Goal: Task Accomplishment & Management: Manage account settings

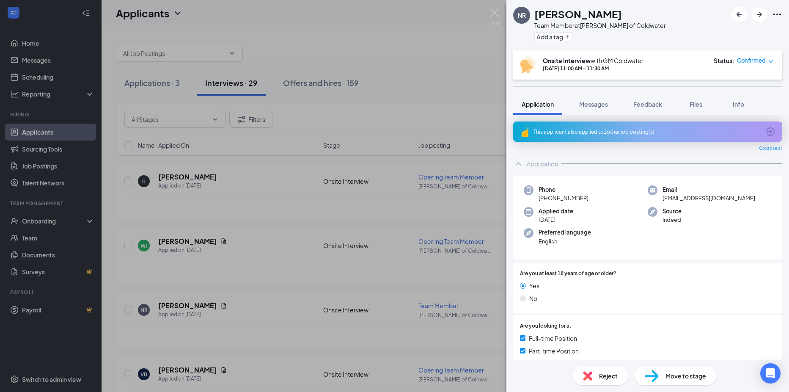
click at [421, 202] on div "NR [PERSON_NAME] Team Member at [PERSON_NAME] of Coldwater Add a tag Onsite Int…" at bounding box center [394, 196] width 789 height 392
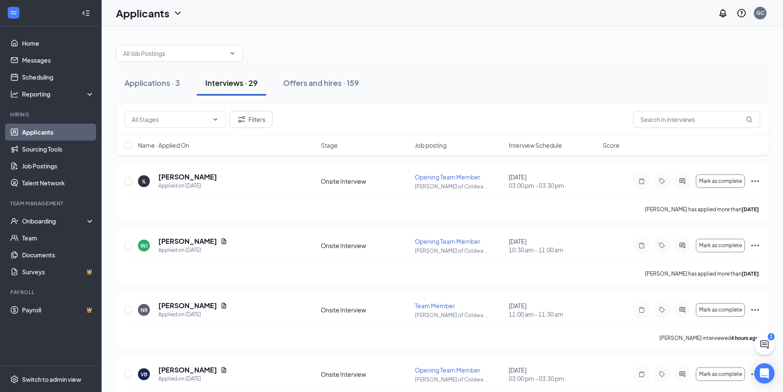
click at [539, 144] on span "Interview Schedule" at bounding box center [535, 145] width 53 height 8
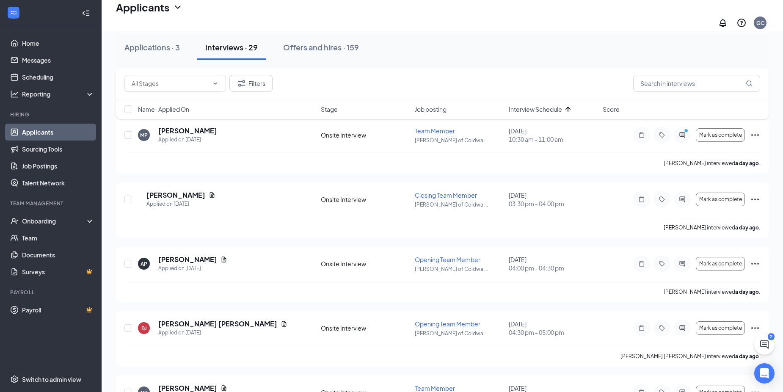
scroll to position [628, 0]
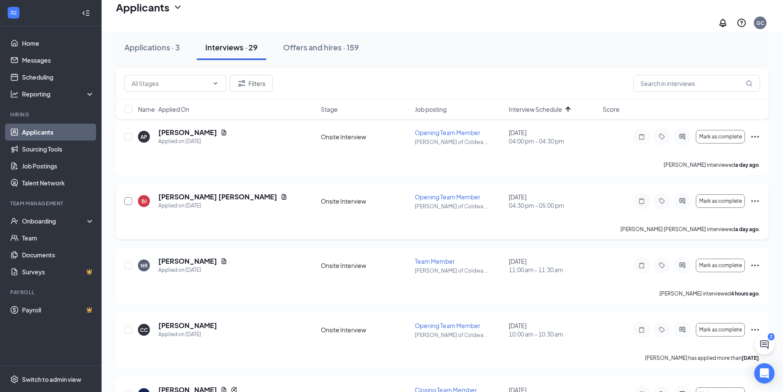
click at [128, 197] on input "checkbox" at bounding box center [128, 201] width 8 height 8
checkbox input "true"
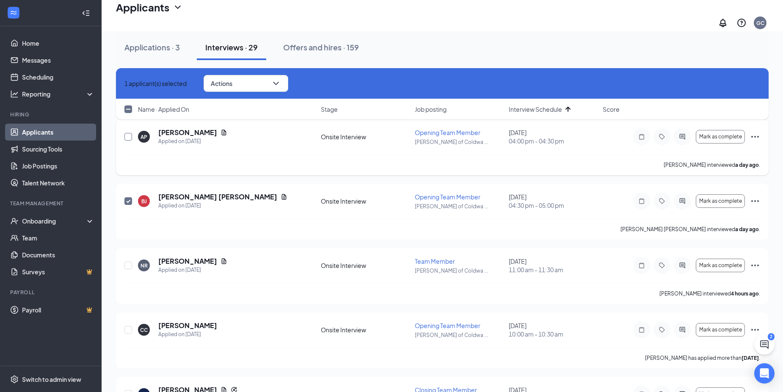
click at [129, 133] on input "checkbox" at bounding box center [128, 137] width 8 height 8
checkbox input "true"
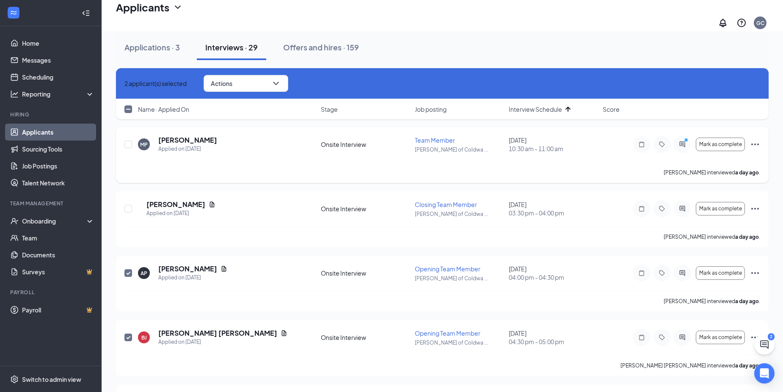
scroll to position [459, 0]
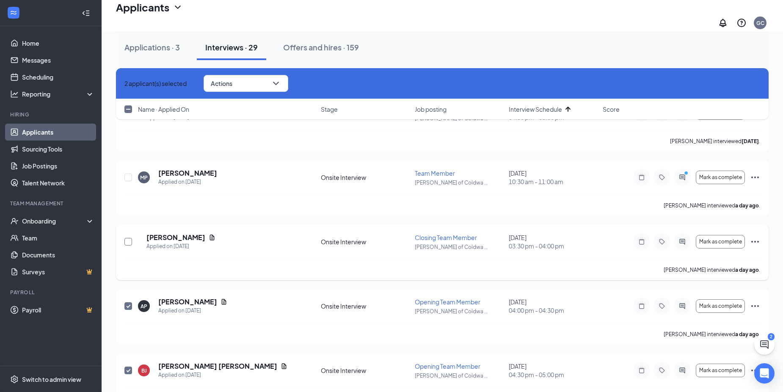
click at [129, 239] on input "checkbox" at bounding box center [128, 242] width 8 height 8
checkbox input "true"
click at [129, 173] on input "checkbox" at bounding box center [128, 177] width 8 height 8
checkbox input "true"
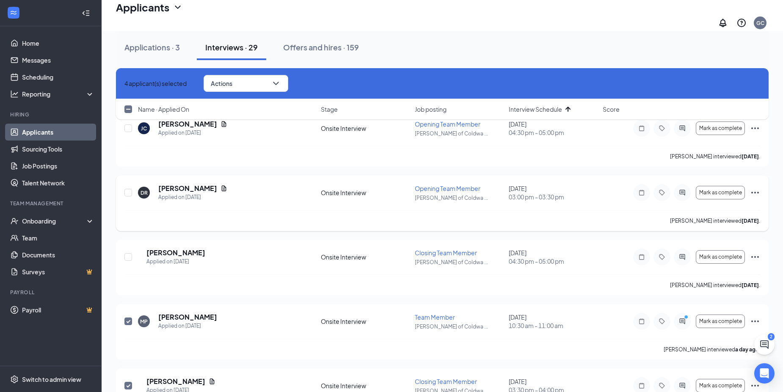
scroll to position [290, 0]
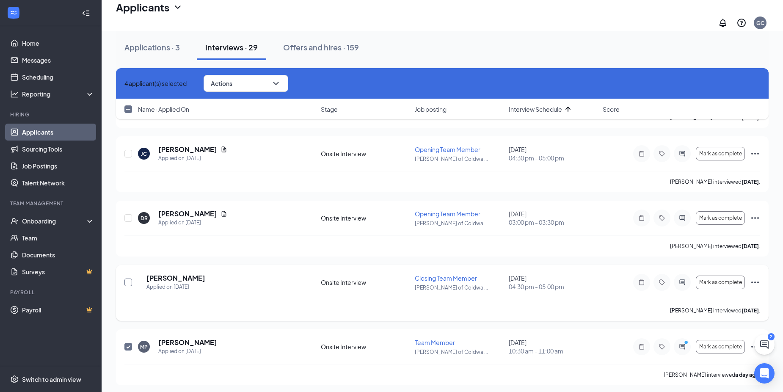
click at [129, 279] on input "checkbox" at bounding box center [128, 282] width 8 height 8
checkbox input "true"
click at [130, 214] on input "checkbox" at bounding box center [128, 218] width 8 height 8
checkbox input "true"
click at [125, 150] on input "checkbox" at bounding box center [128, 154] width 8 height 8
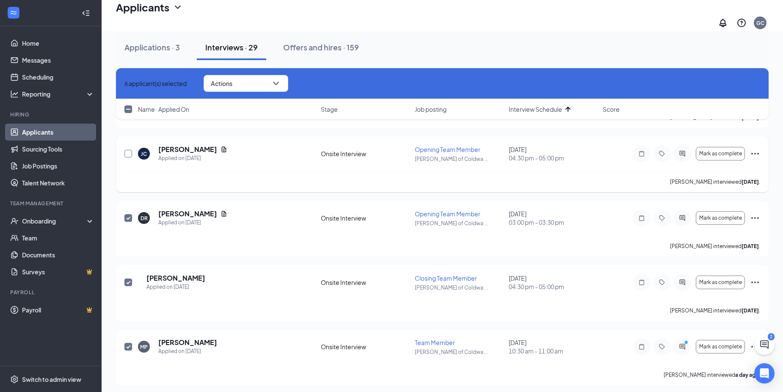
checkbox input "true"
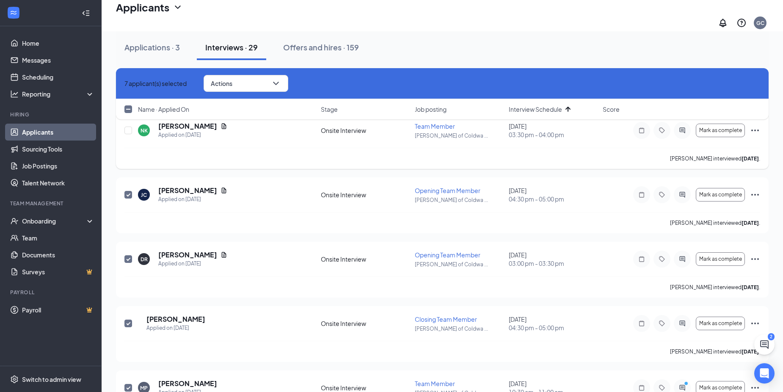
scroll to position [121, 0]
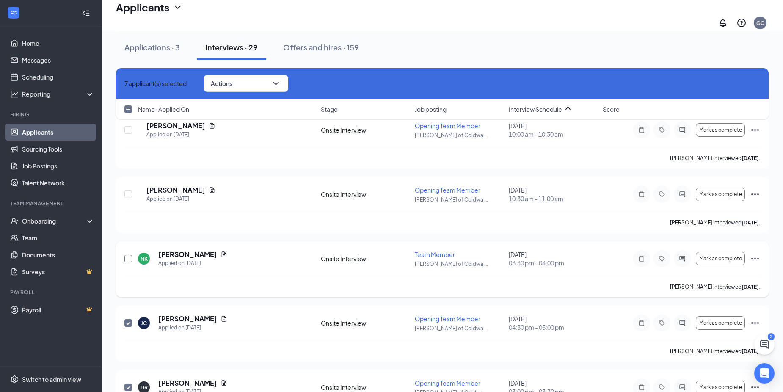
click at [129, 255] on input "checkbox" at bounding box center [128, 259] width 8 height 8
checkbox input "true"
click at [130, 190] on input "checkbox" at bounding box center [128, 194] width 8 height 8
checkbox input "true"
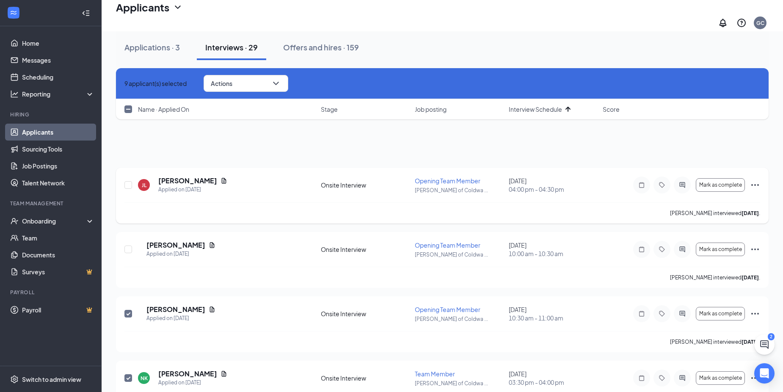
scroll to position [0, 0]
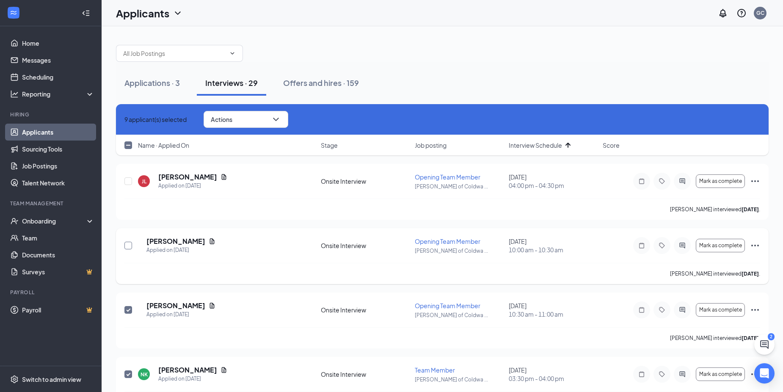
click at [128, 244] on input "checkbox" at bounding box center [128, 246] width 8 height 8
checkbox input "true"
click at [128, 182] on input "checkbox" at bounding box center [128, 181] width 8 height 8
checkbox input "true"
click at [284, 118] on icon "ChevronDown" at bounding box center [279, 119] width 10 height 10
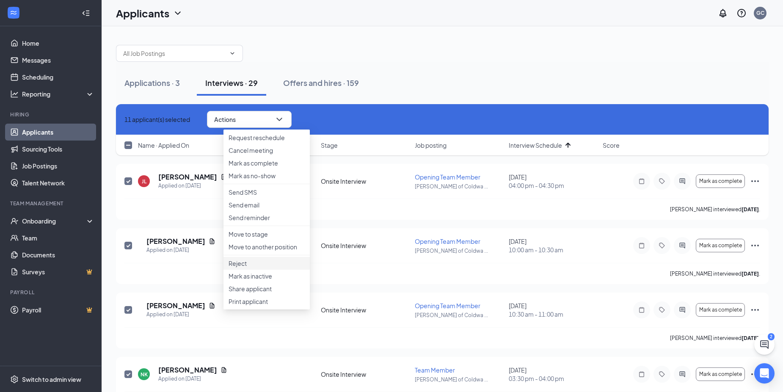
click at [257, 267] on p "Reject" at bounding box center [266, 263] width 76 height 8
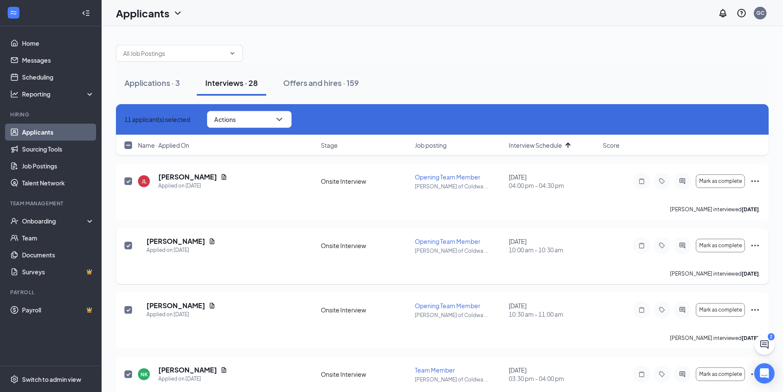
checkbox input "false"
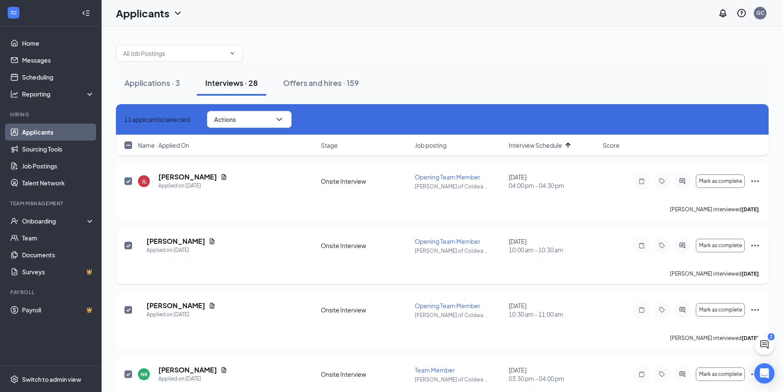
checkbox input "false"
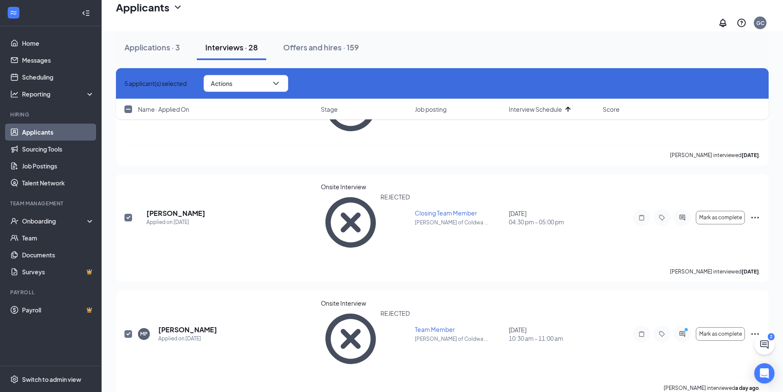
scroll to position [212, 0]
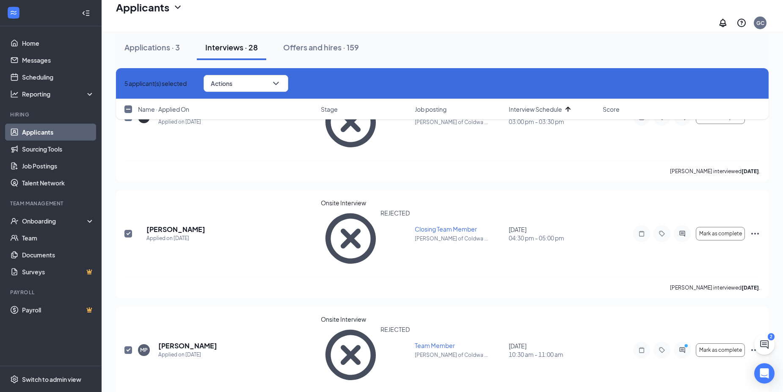
click at [22, 132] on link "Applicants" at bounding box center [58, 132] width 72 height 17
